Goal: Transaction & Acquisition: Book appointment/travel/reservation

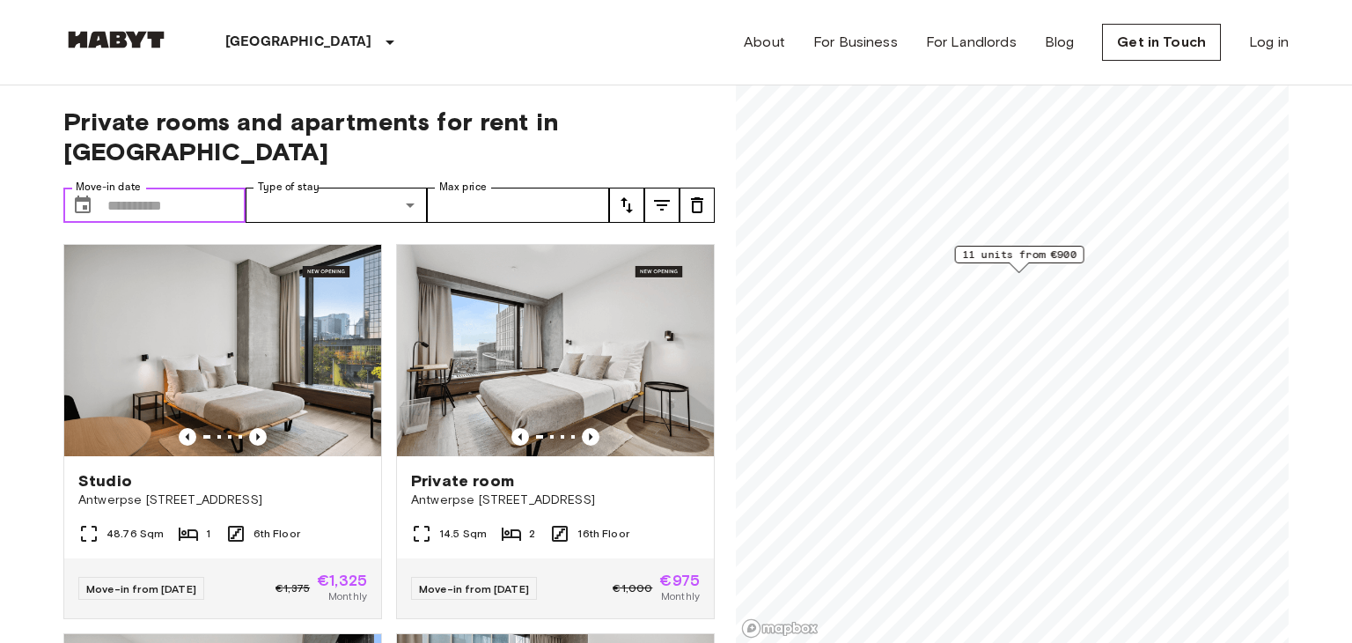
click at [166, 188] on input "Move-in date" at bounding box center [176, 205] width 138 height 35
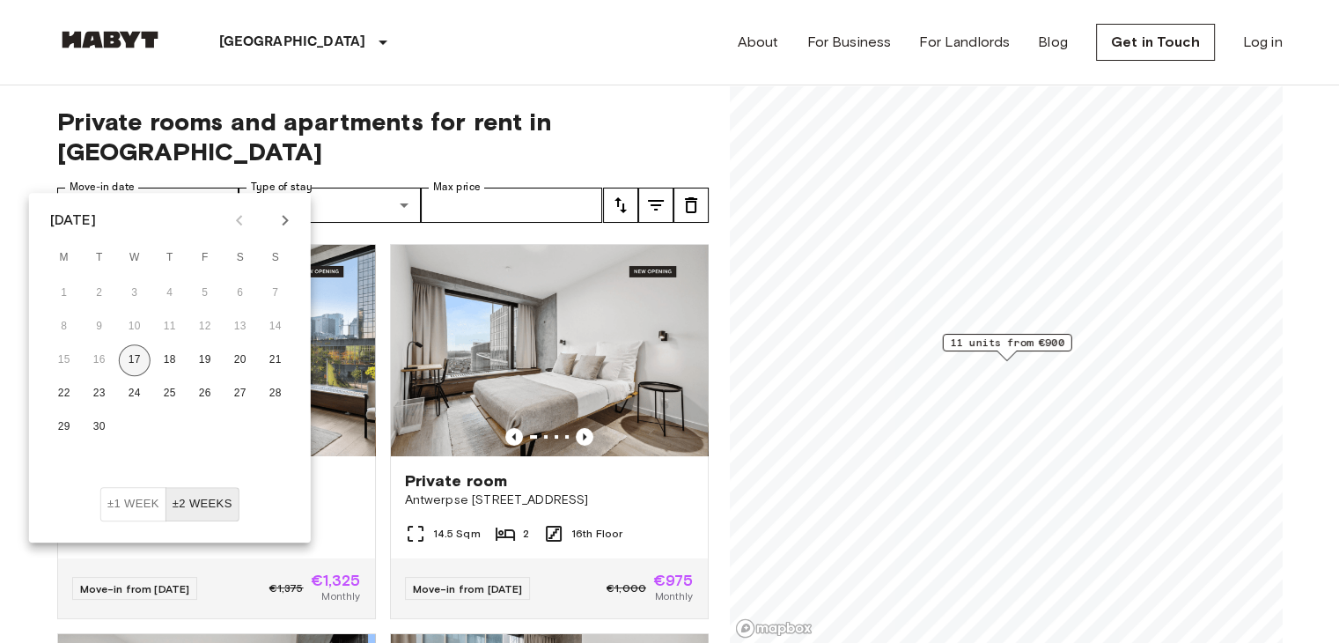
click at [132, 360] on button "17" at bounding box center [135, 360] width 32 height 32
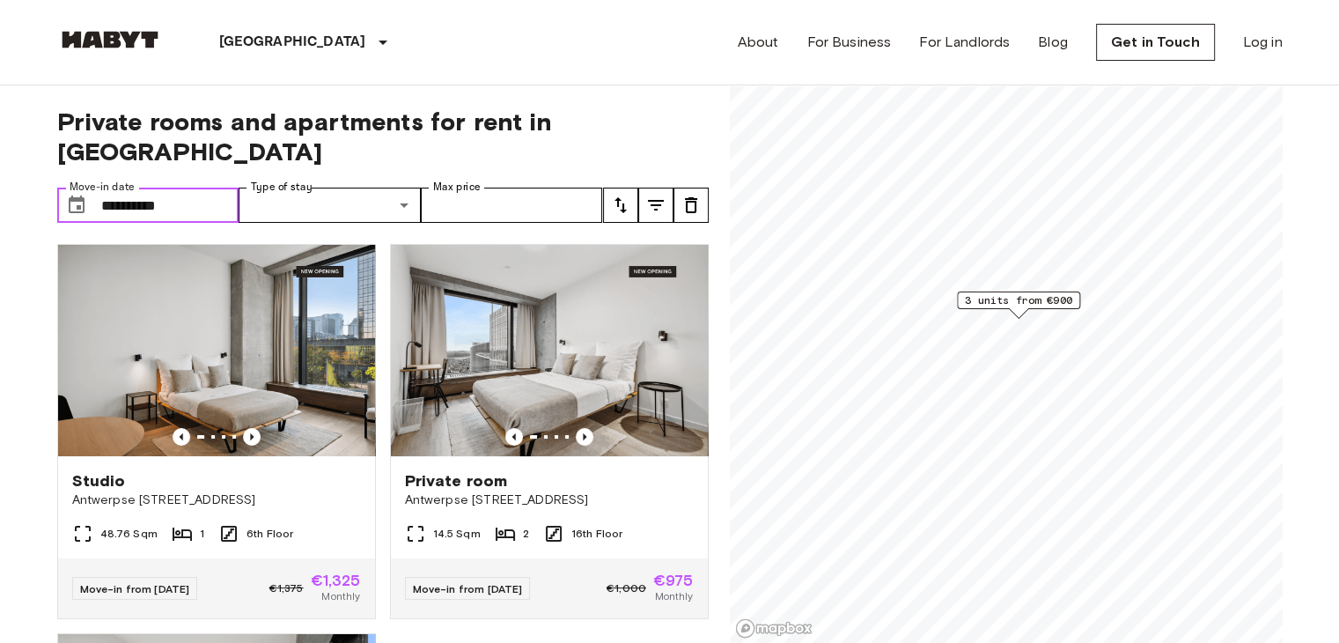
click at [178, 188] on input "**********" at bounding box center [170, 205] width 138 height 35
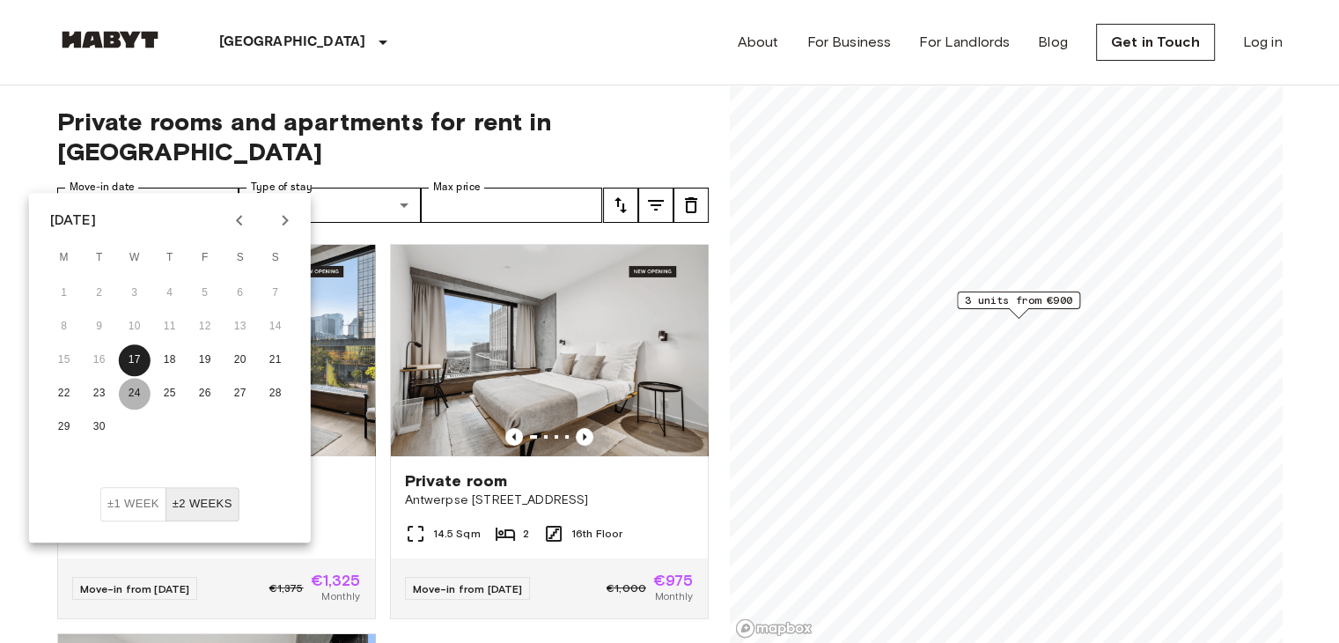
click at [138, 396] on button "24" at bounding box center [135, 394] width 32 height 32
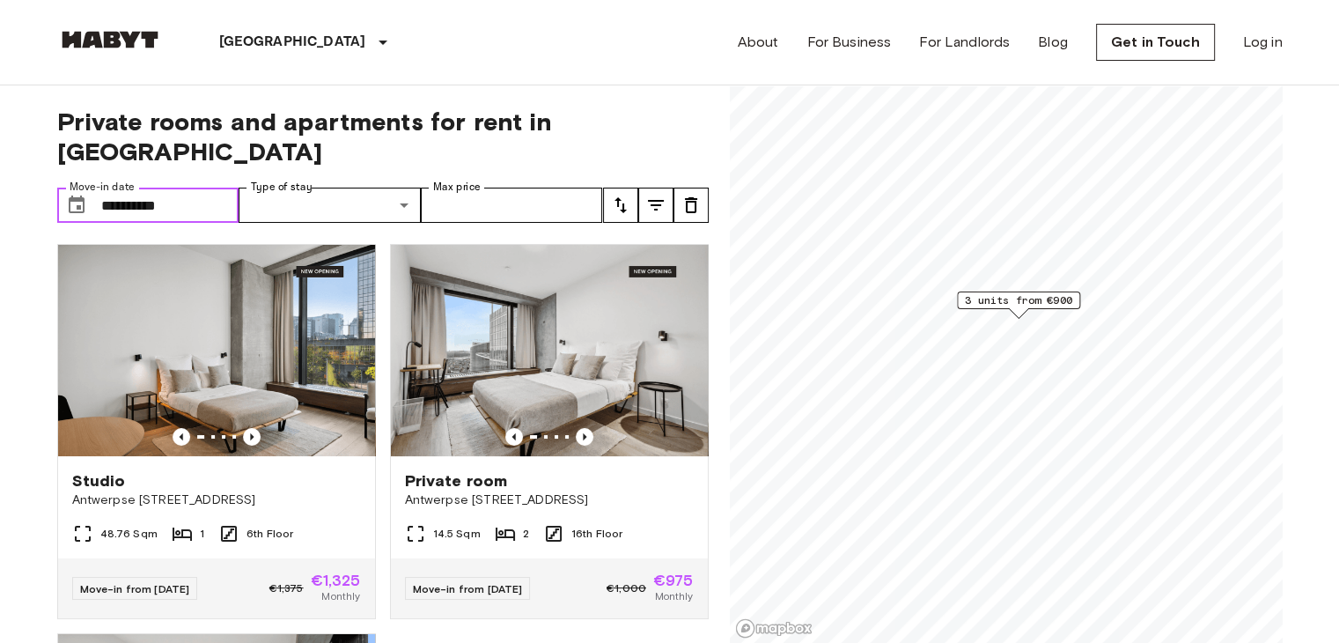
click at [183, 188] on input "**********" at bounding box center [170, 205] width 138 height 35
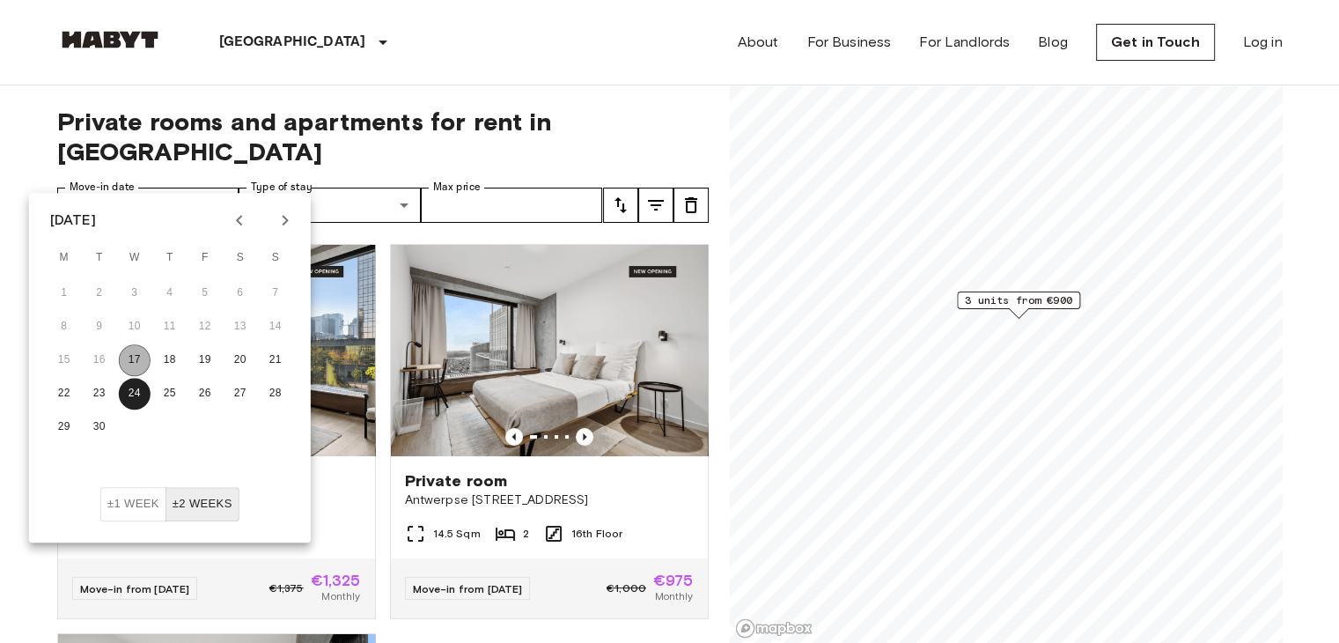
click at [130, 358] on button "17" at bounding box center [135, 360] width 32 height 32
type input "**********"
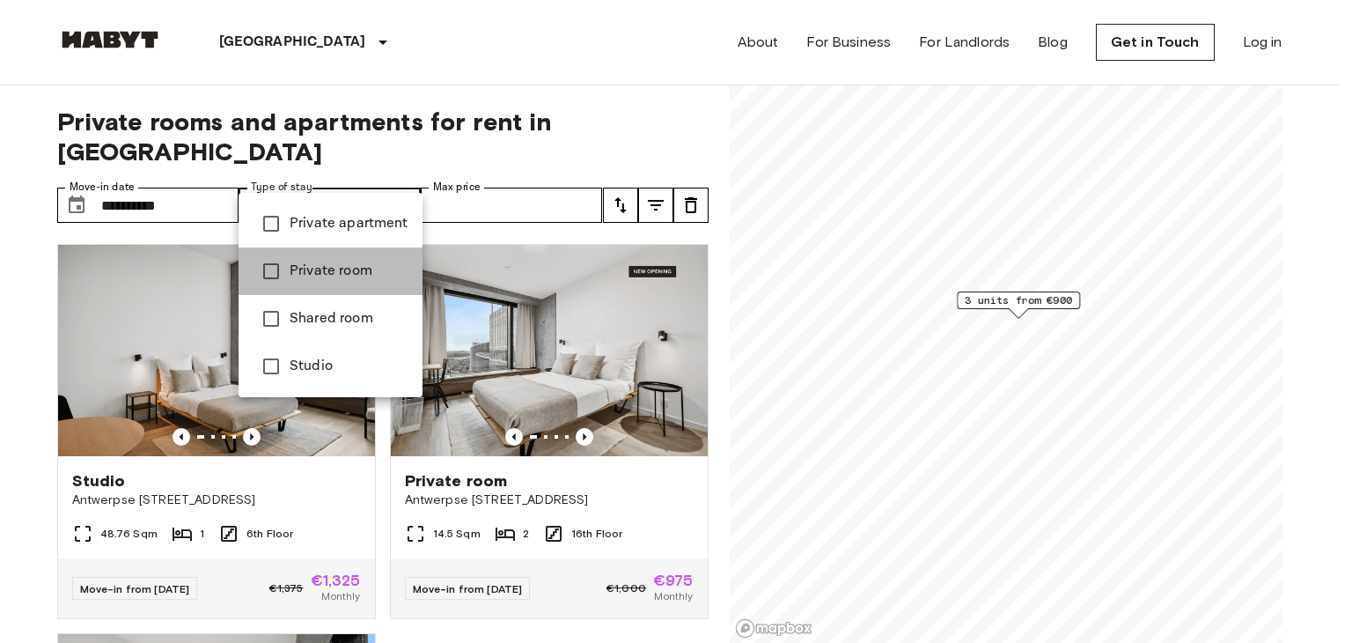
click at [357, 265] on span "Private room" at bounding box center [349, 271] width 119 height 21
type input "**********"
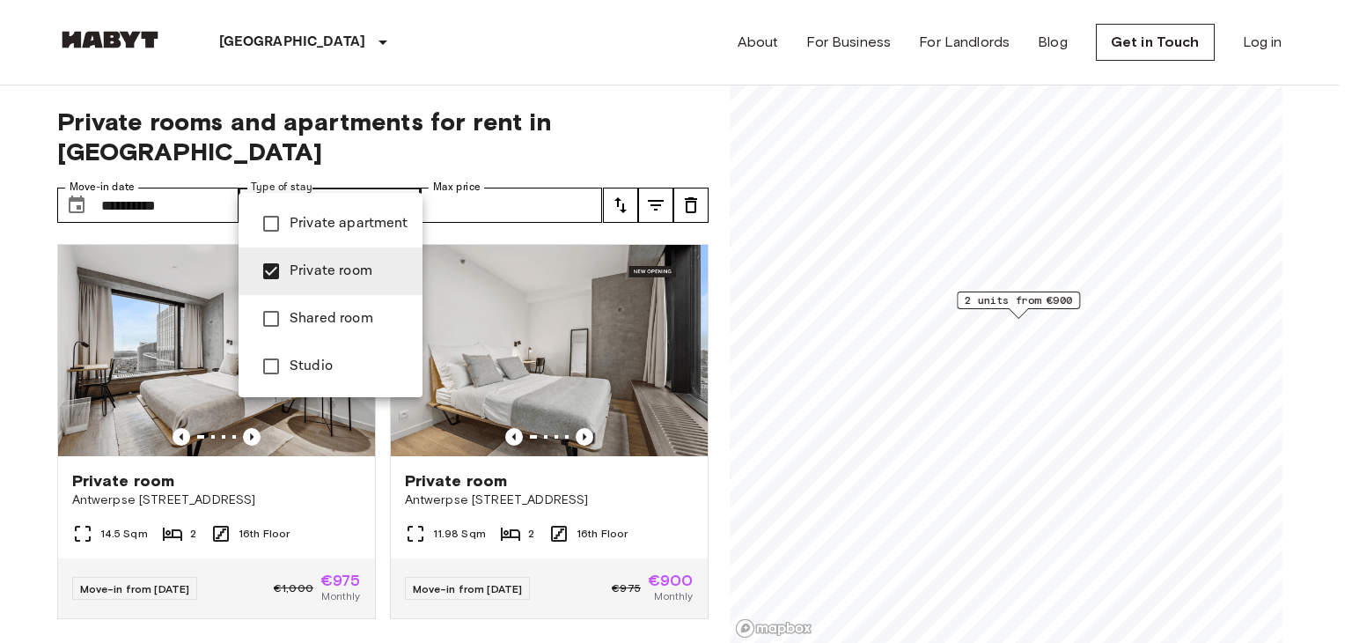
click at [704, 125] on div at bounding box center [676, 321] width 1352 height 643
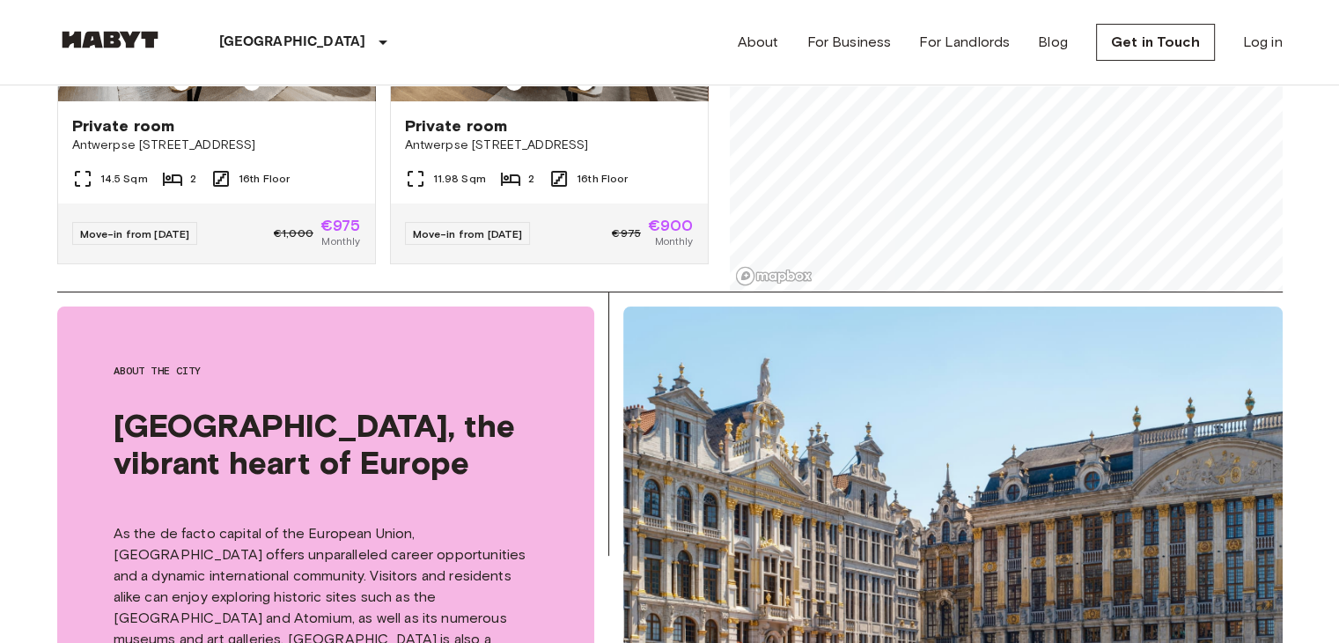
scroll to position [117, 0]
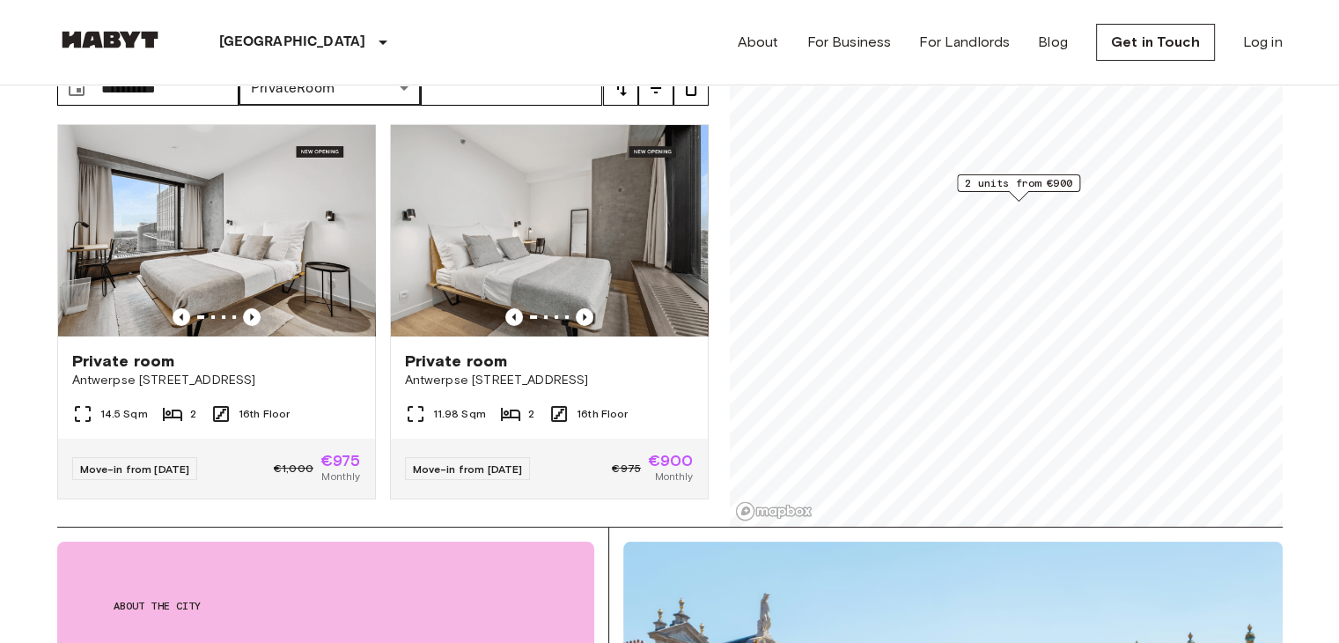
click at [1032, 187] on span "2 units from €900" at bounding box center [1018, 183] width 107 height 16
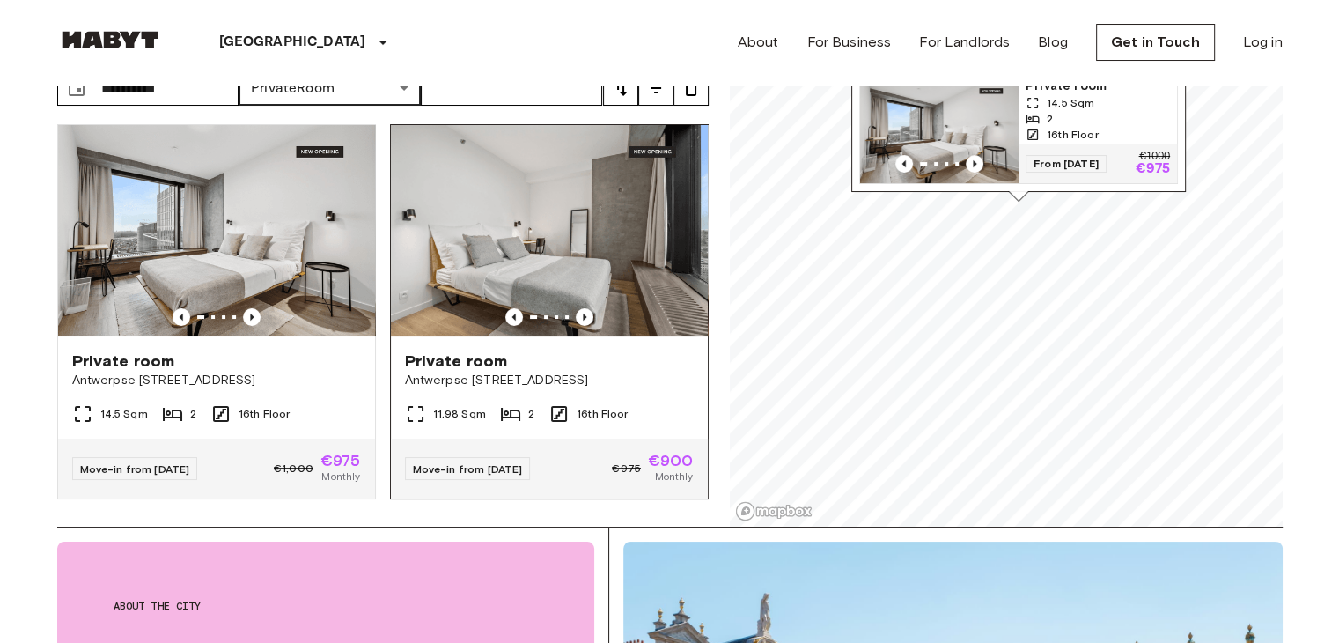
click at [511, 372] on span "Antwerpse [STREET_ADDRESS]" at bounding box center [549, 381] width 289 height 18
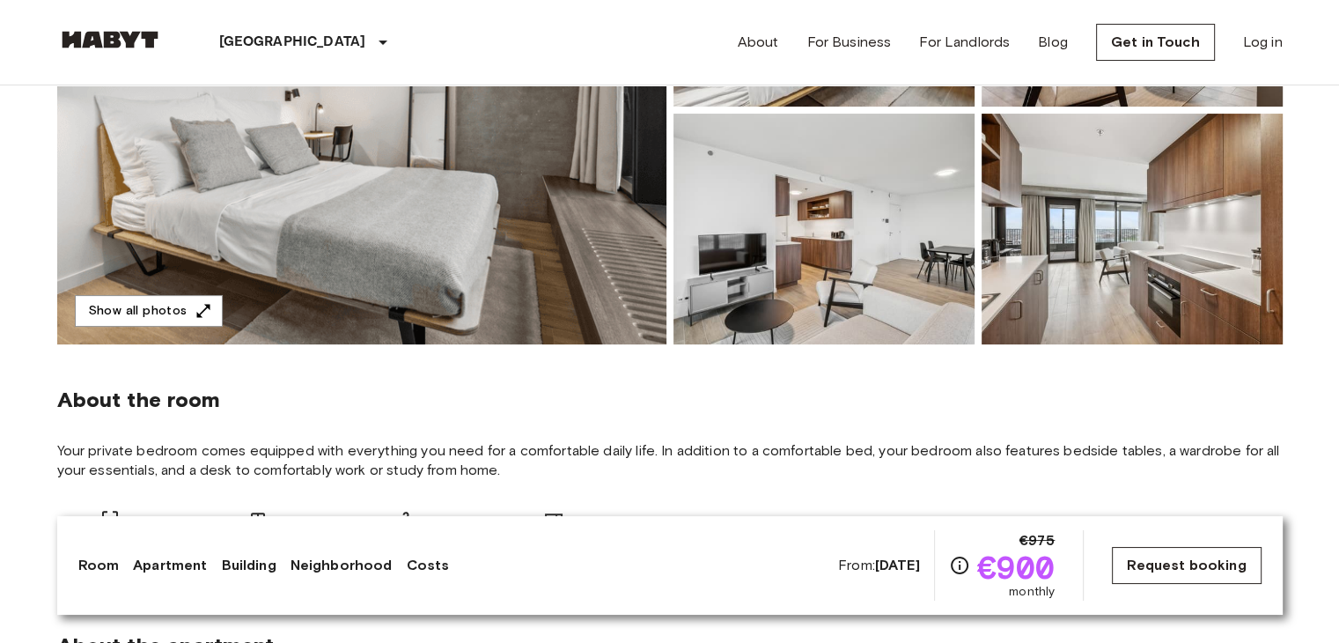
scroll to position [352, 0]
click at [1192, 560] on link "Request booking" at bounding box center [1186, 565] width 149 height 37
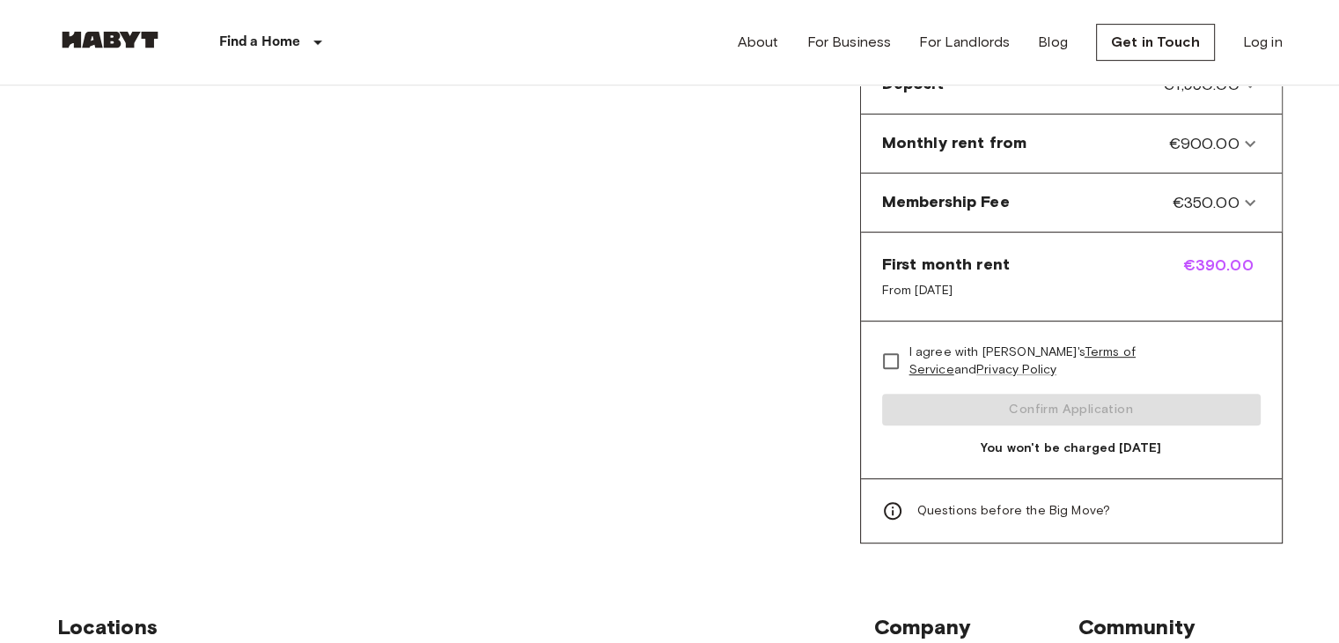
scroll to position [586, 0]
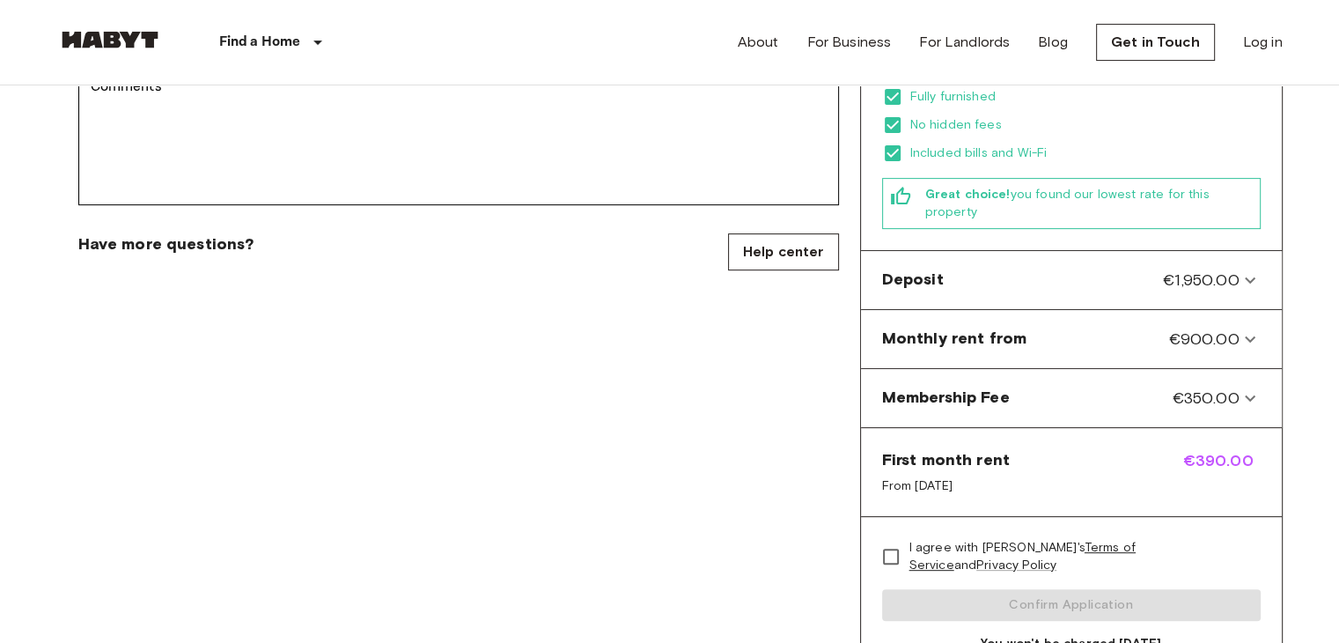
click at [962, 449] on span "First month rent" at bounding box center [946, 459] width 128 height 21
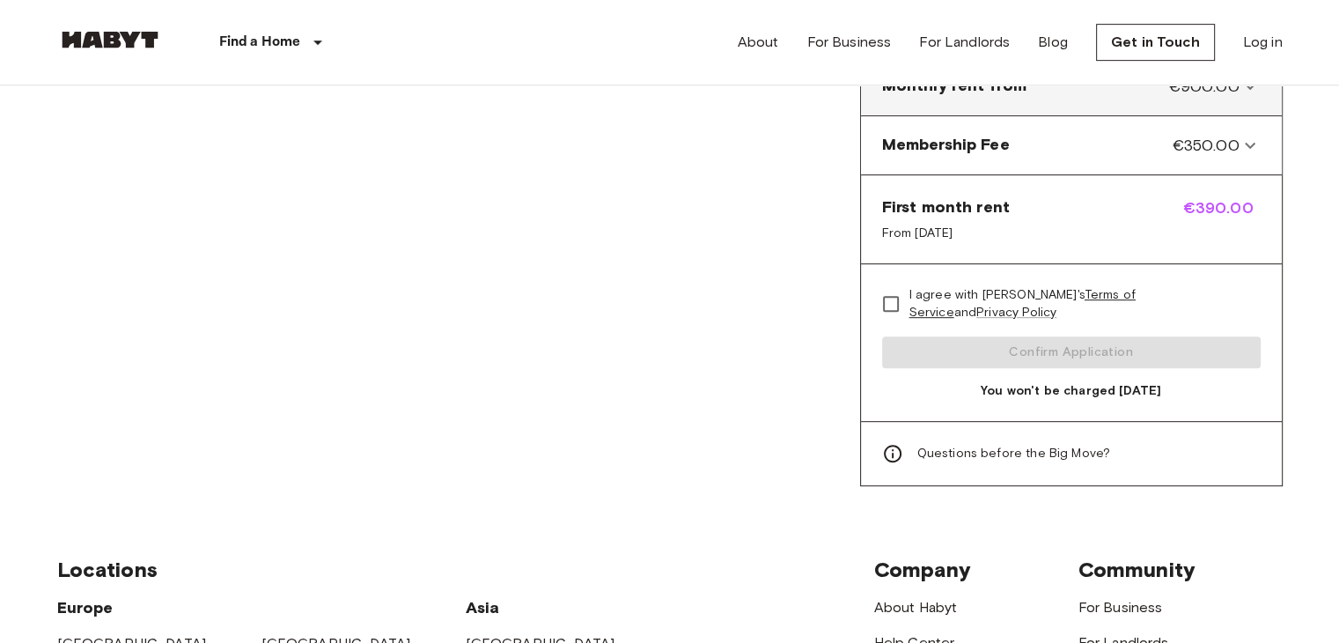
scroll to position [704, 0]
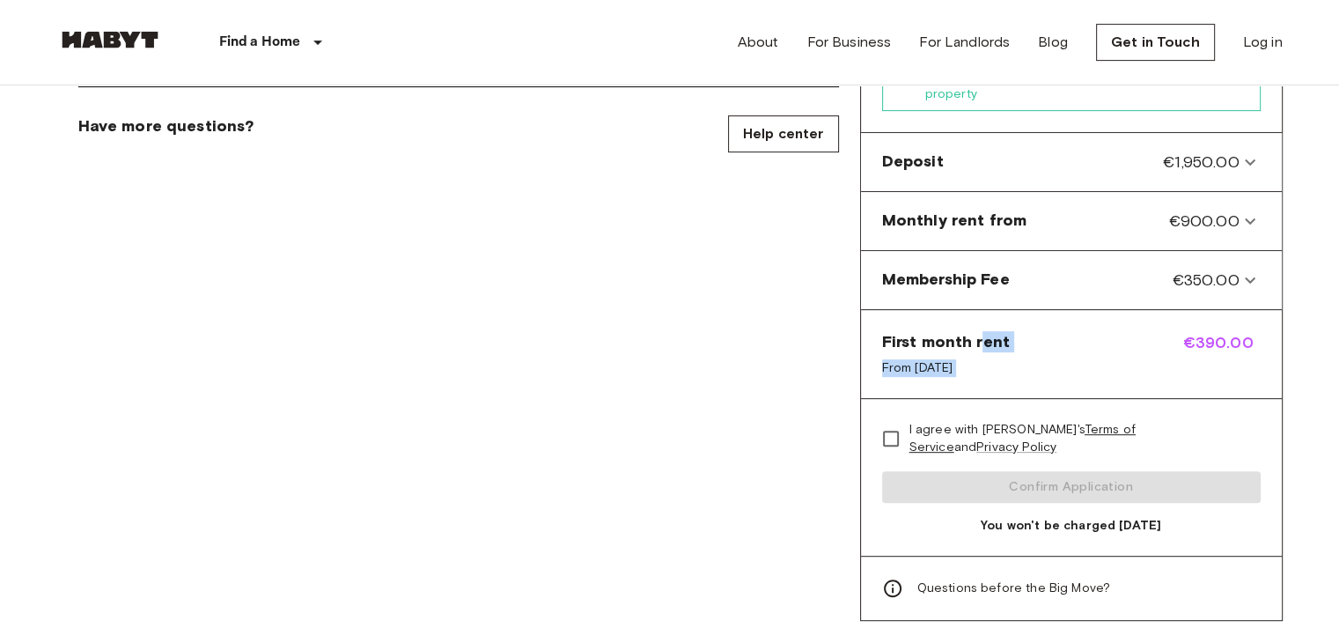
drag, startPoint x: 977, startPoint y: 301, endPoint x: 1146, endPoint y: 284, distance: 169.1
click at [1146, 310] on div "First month rent From Sep 18, 2025 €390.00" at bounding box center [1071, 354] width 421 height 89
click at [1184, 331] on span "€390.00" at bounding box center [1221, 354] width 77 height 46
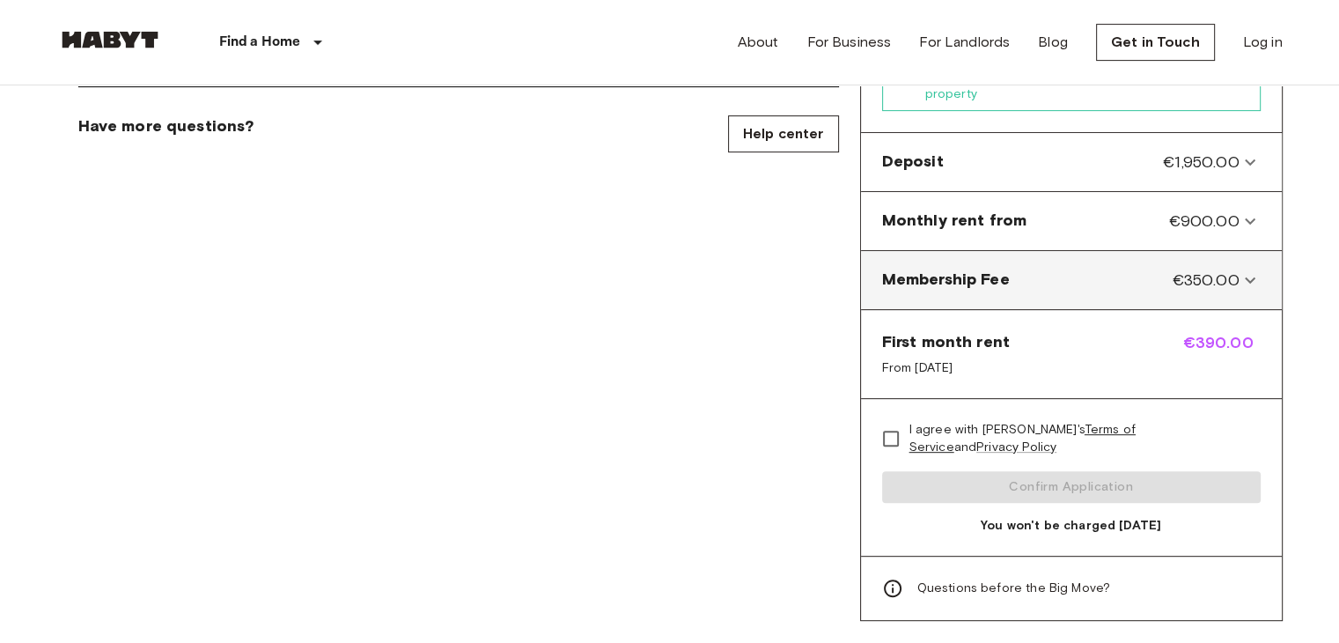
click at [1194, 269] on span "€350.00" at bounding box center [1205, 280] width 67 height 23
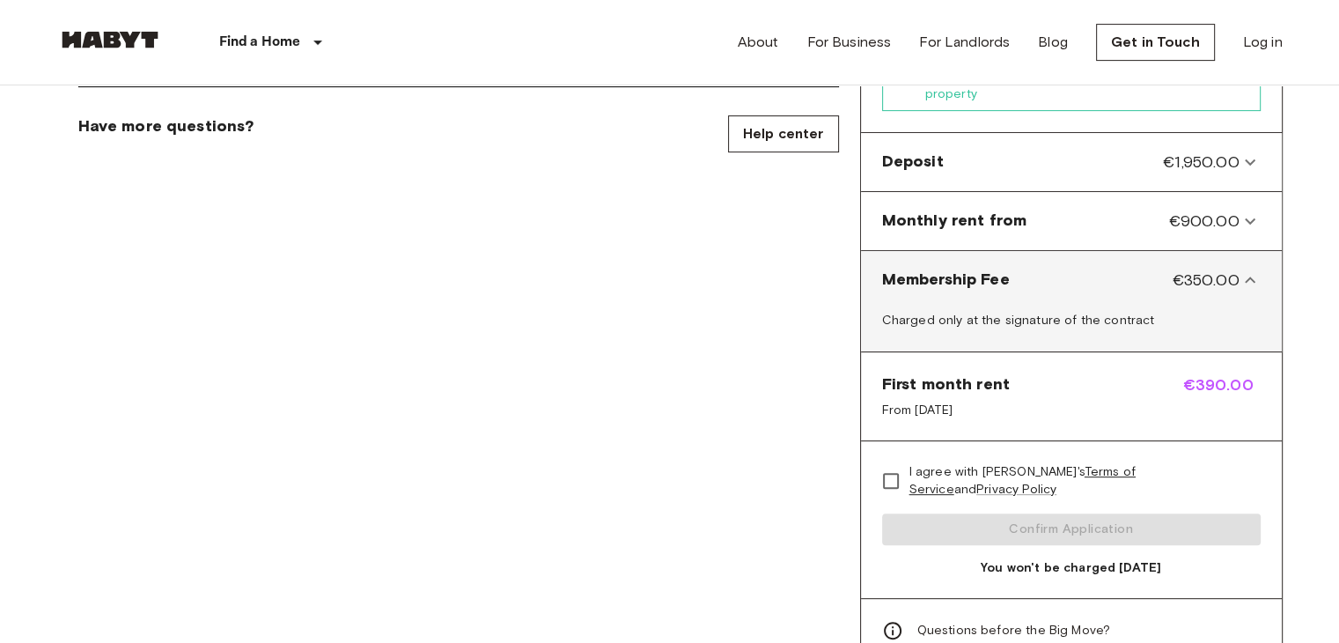
click at [1194, 269] on span "€350.00" at bounding box center [1205, 280] width 67 height 23
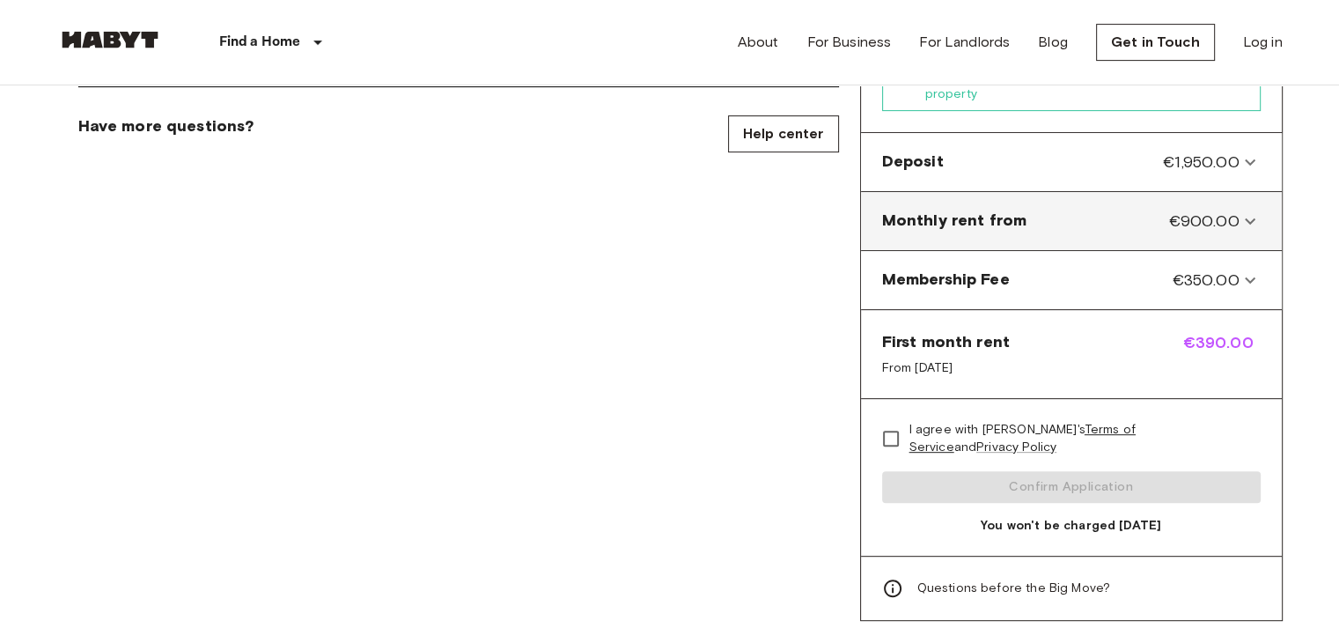
click at [1202, 209] on div "Monthly rent from €900.00 Incl. discounts, furniture, utilities and Wi-Fi." at bounding box center [1071, 221] width 421 height 59
click at [1205, 202] on from-panel "Monthly rent from €900.00" at bounding box center [1071, 221] width 407 height 44
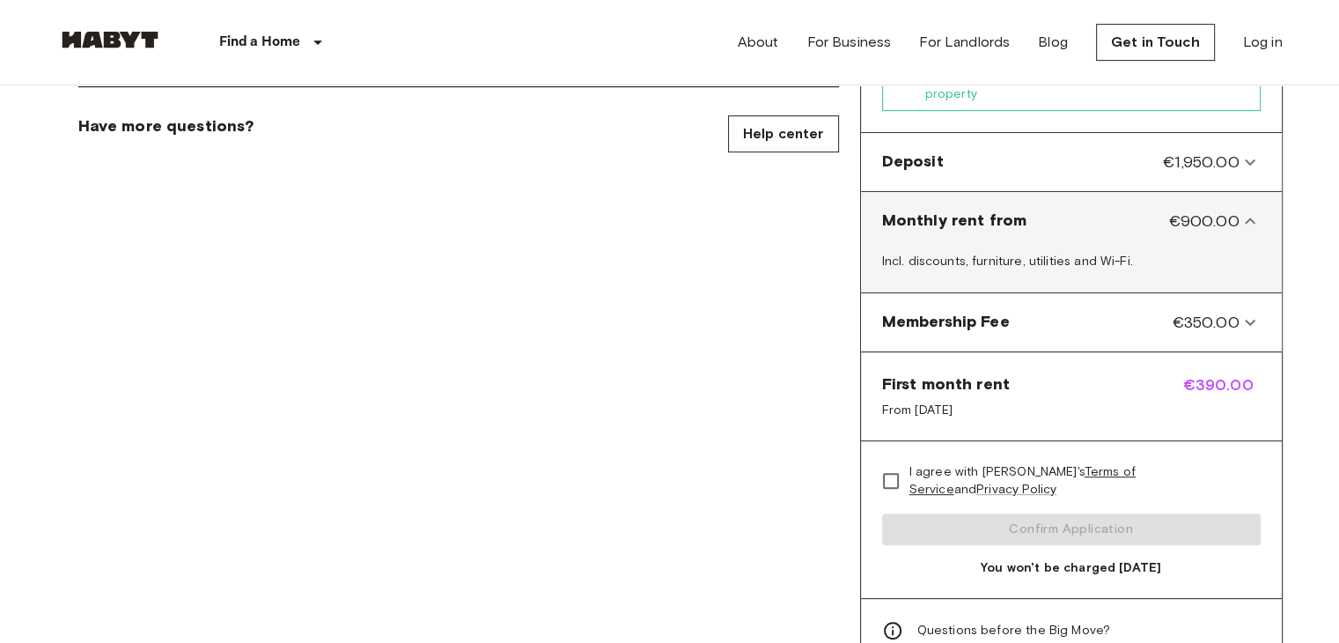
click at [1205, 202] on from-panel "Monthly rent from €900.00" at bounding box center [1071, 221] width 407 height 44
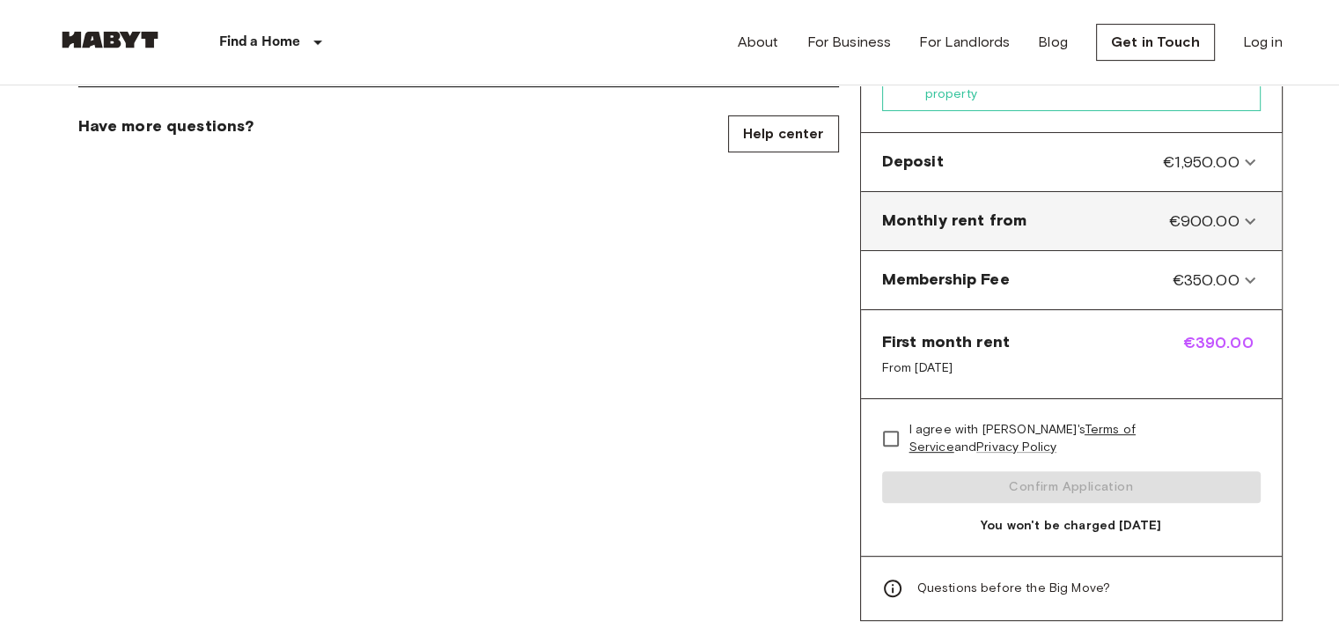
click at [1223, 210] on span "€900.00" at bounding box center [1203, 221] width 70 height 23
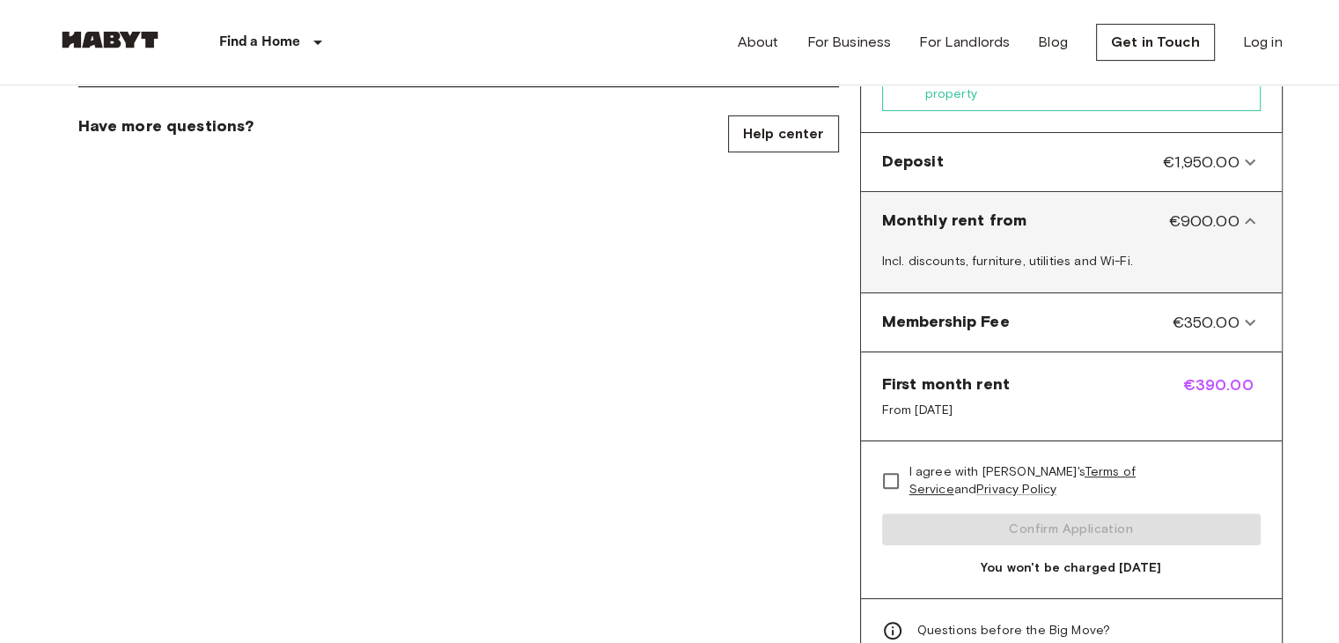
click at [1223, 210] on span "€900.00" at bounding box center [1203, 221] width 70 height 23
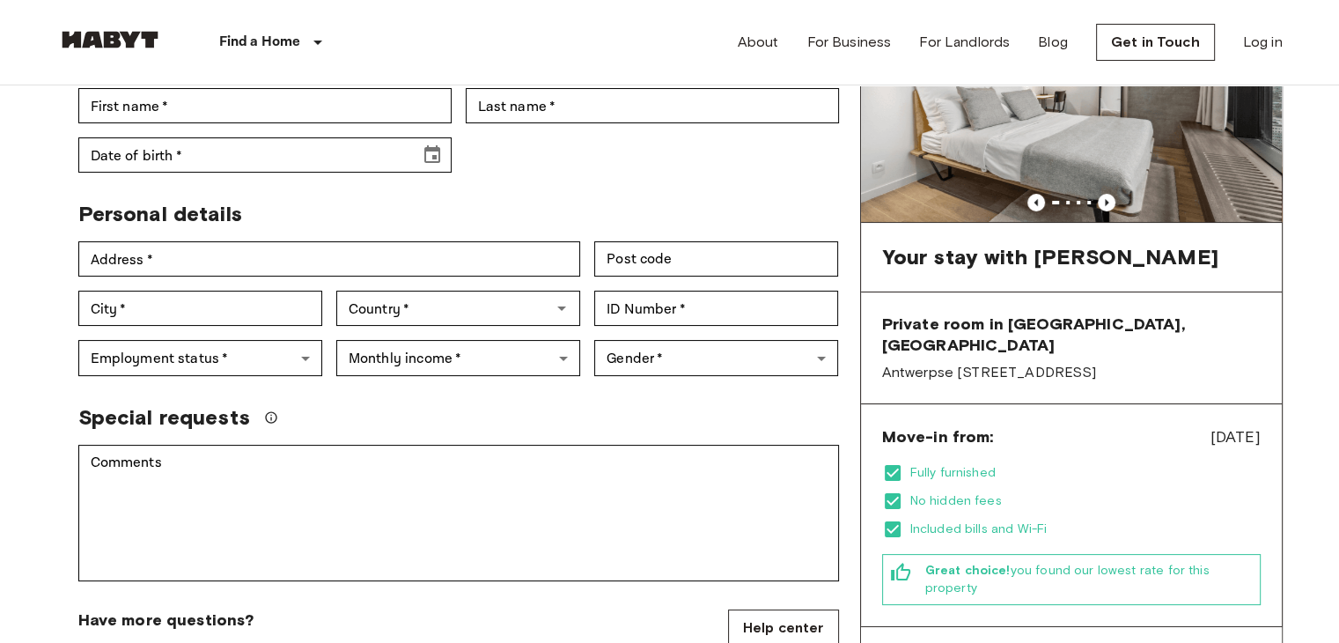
scroll to position [0, 0]
